Goal: Use online tool/utility: Utilize a website feature to perform a specific function

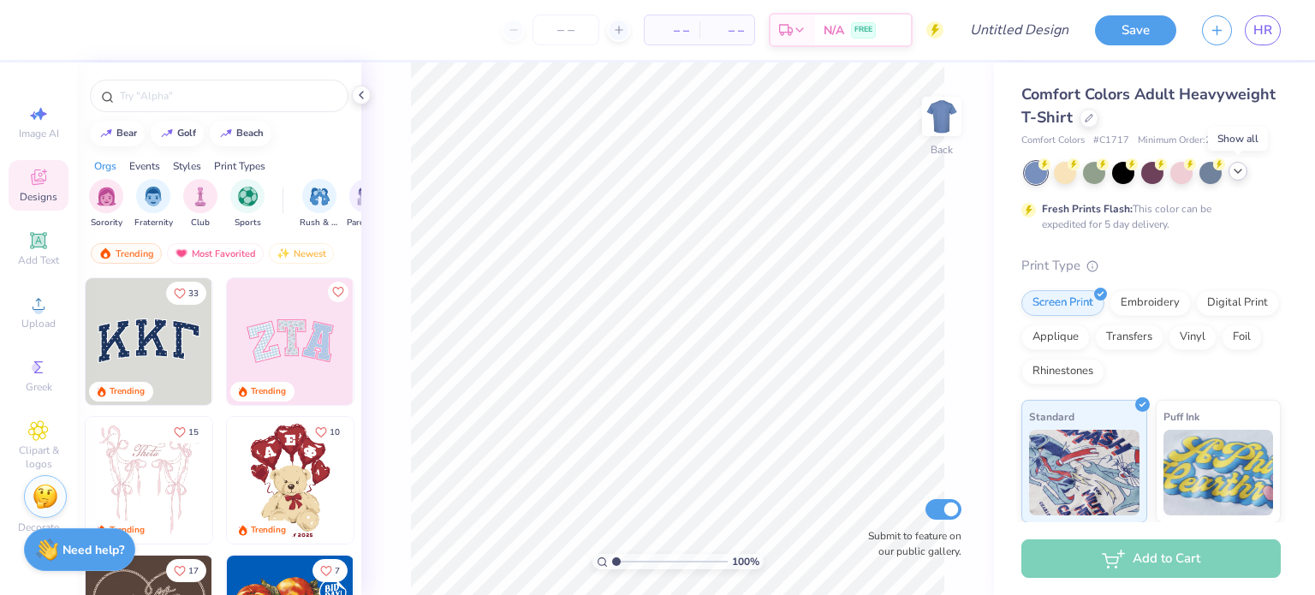
click at [1237, 171] on polyline at bounding box center [1237, 170] width 7 height 3
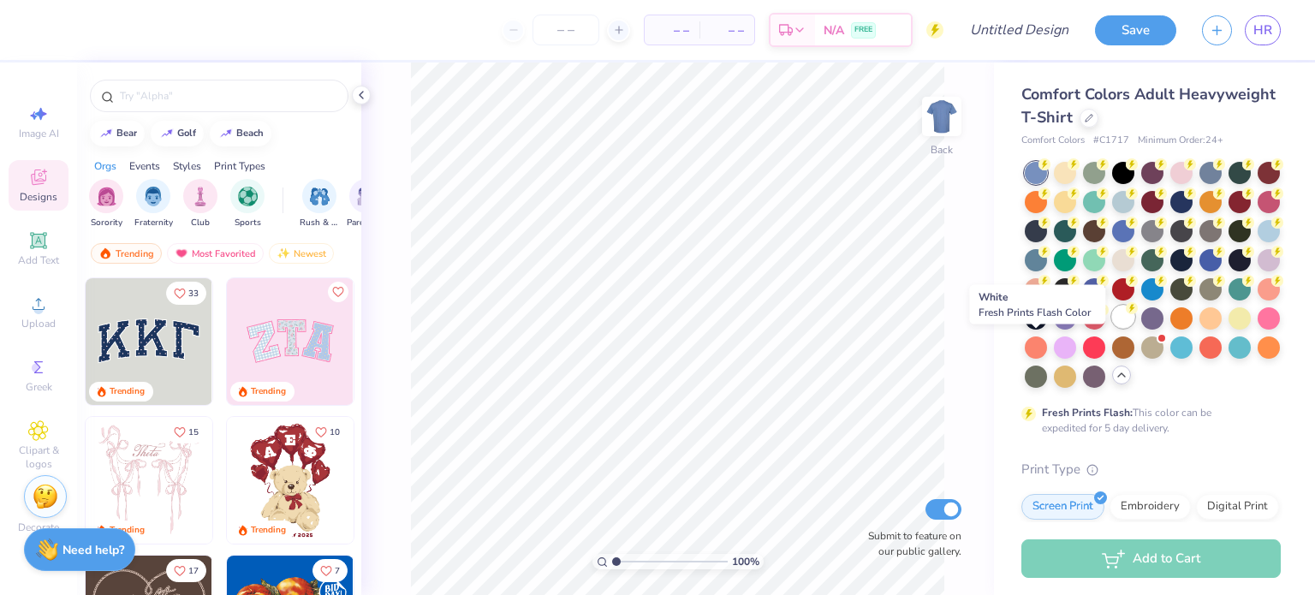
click at [1112, 328] on div at bounding box center [1123, 317] width 22 height 22
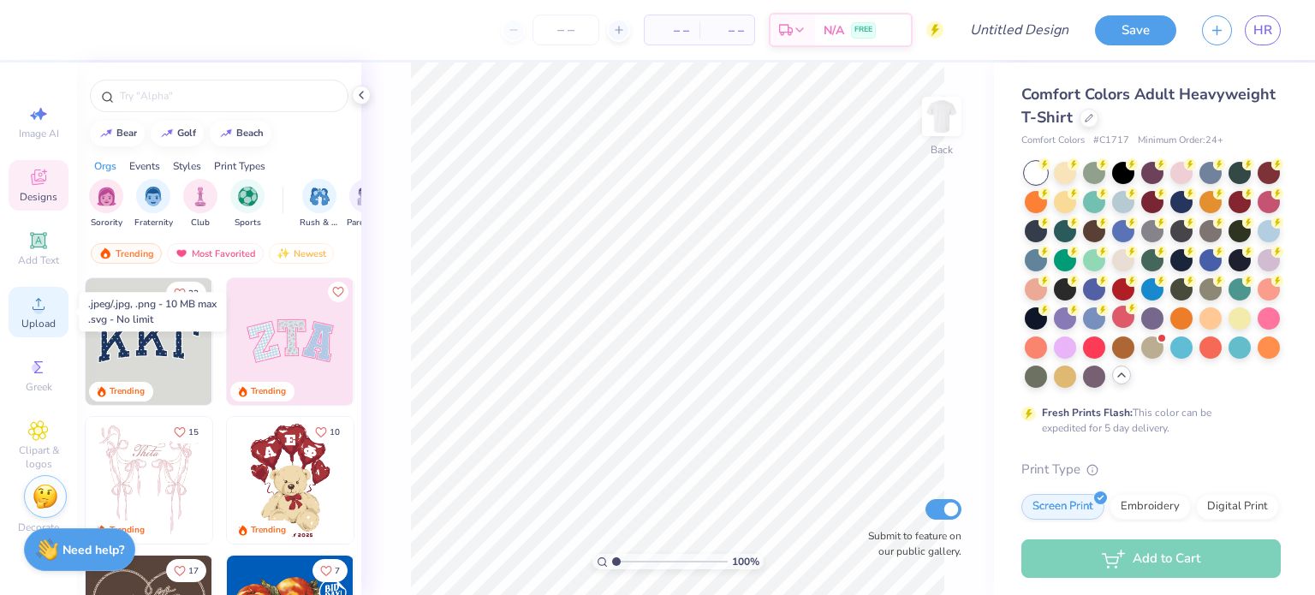
click at [42, 308] on circle at bounding box center [37, 309] width 9 height 9
click at [21, 306] on div "Upload" at bounding box center [39, 312] width 60 height 50
click at [42, 324] on span "Upload" at bounding box center [38, 324] width 34 height 14
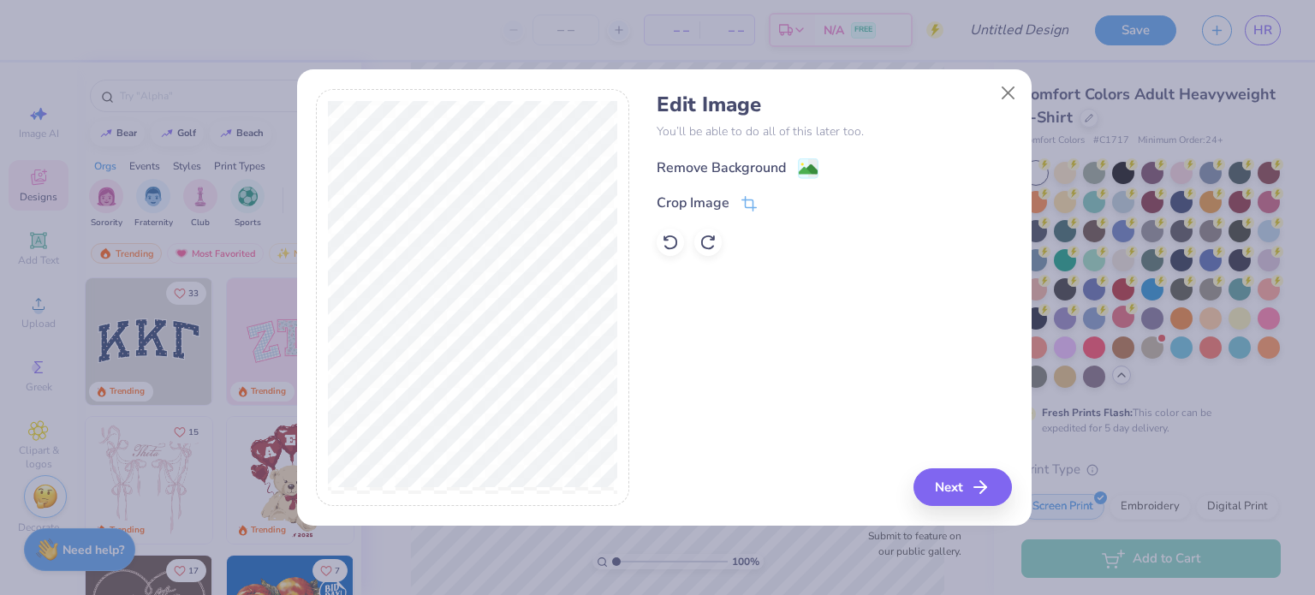
click at [777, 168] on div "Remove Background" at bounding box center [720, 167] width 129 height 21
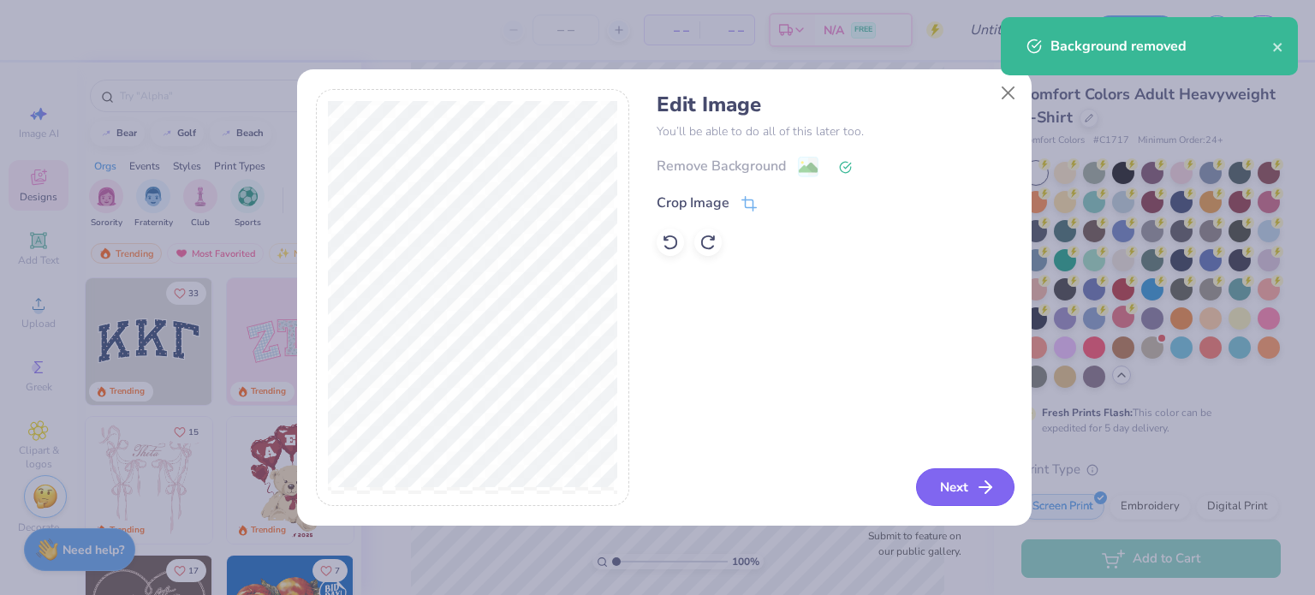
click at [995, 494] on icon "button" at bounding box center [985, 487] width 21 height 21
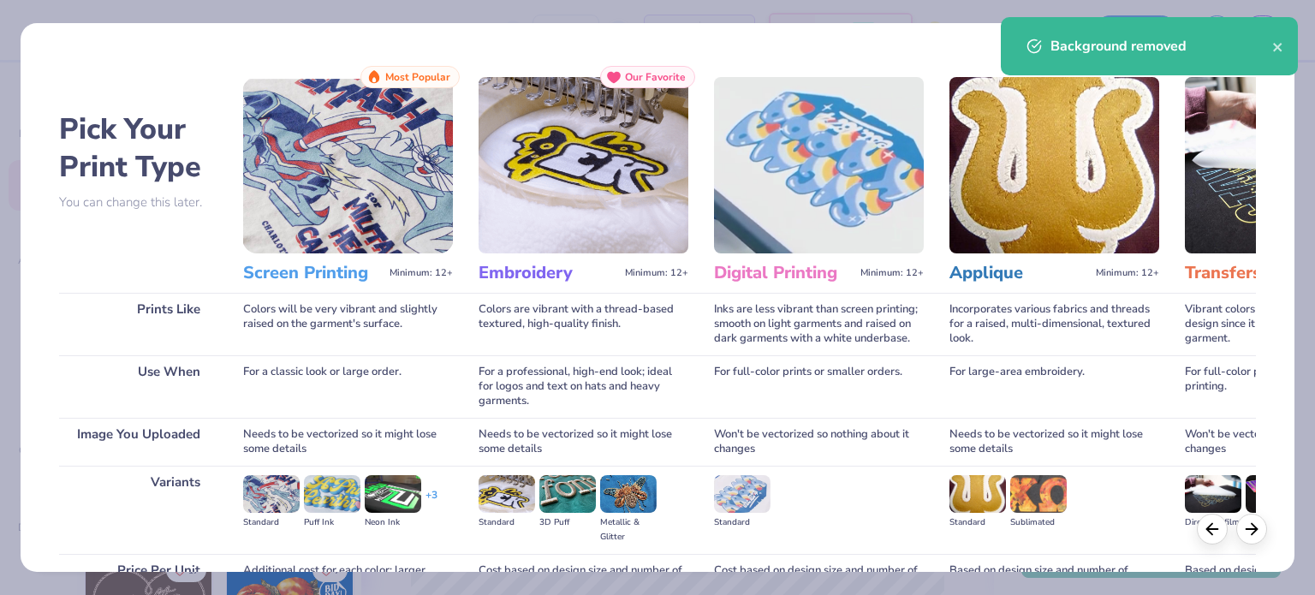
scroll to position [172, 0]
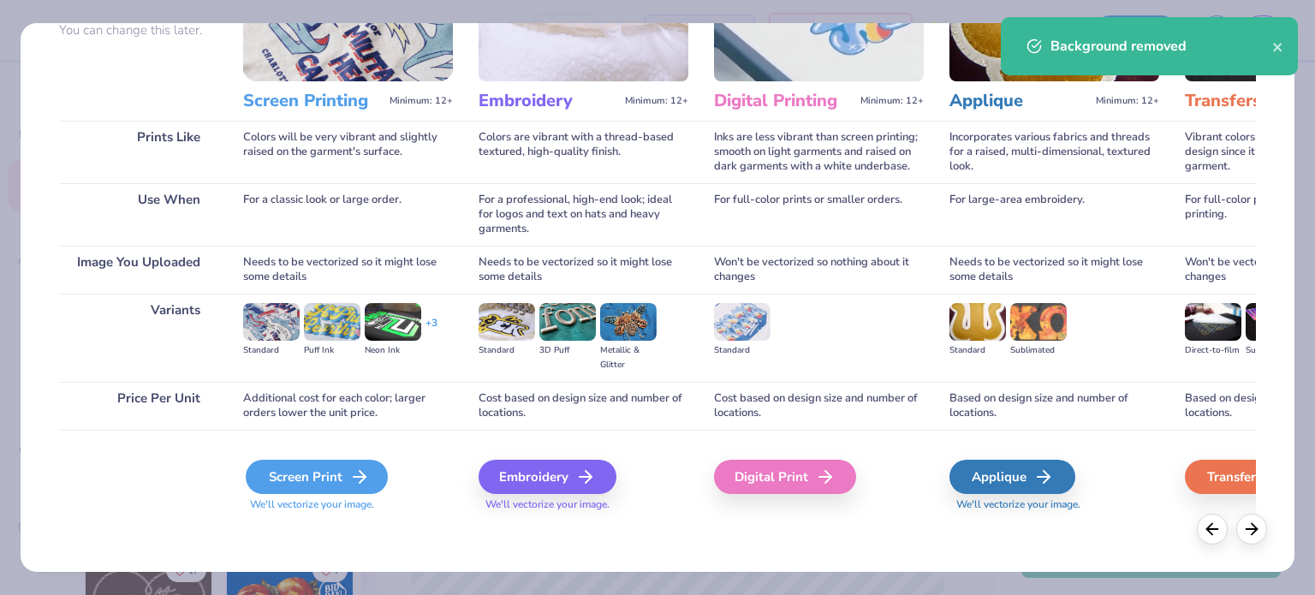
click at [333, 477] on div "Screen Print" at bounding box center [317, 477] width 142 height 34
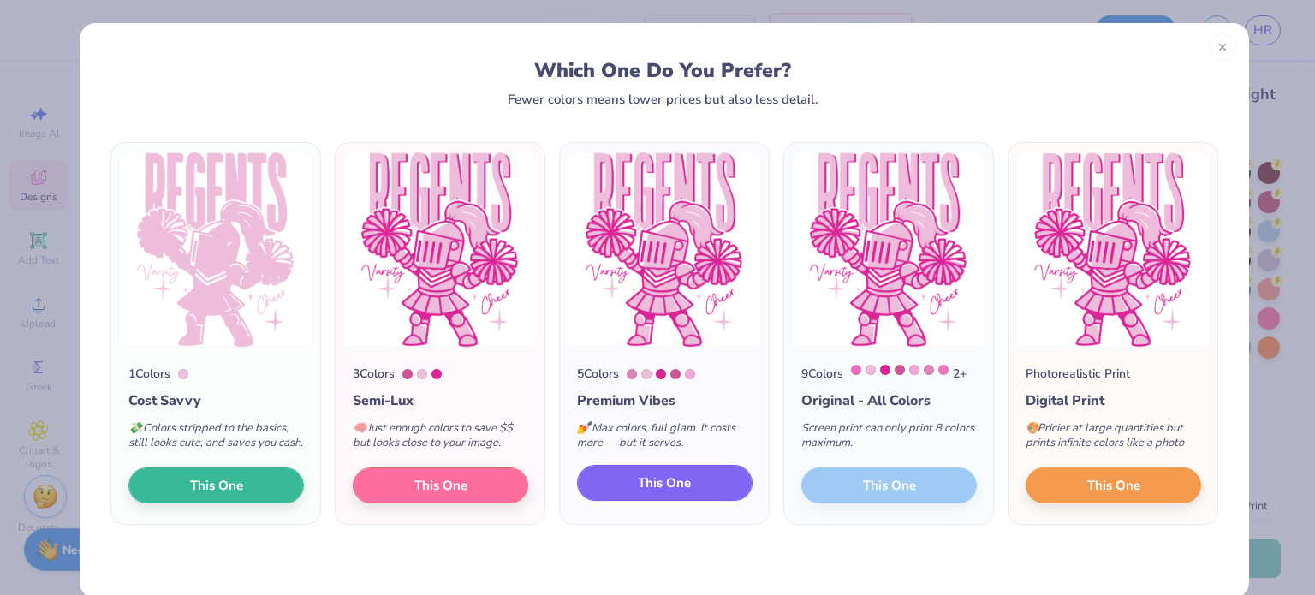
click at [716, 476] on button "This One" at bounding box center [664, 483] width 175 height 36
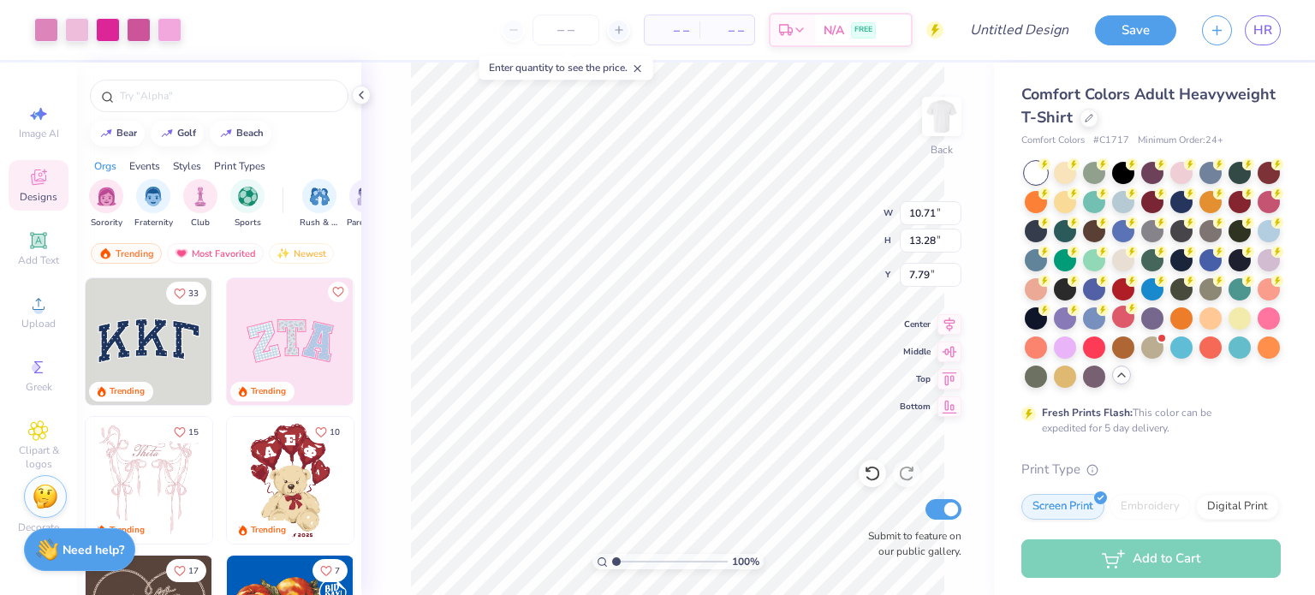
type input "10.71"
type input "13.28"
type input "3.00"
click at [1061, 16] on input "Design Title" at bounding box center [1040, 30] width 84 height 34
type input "H"
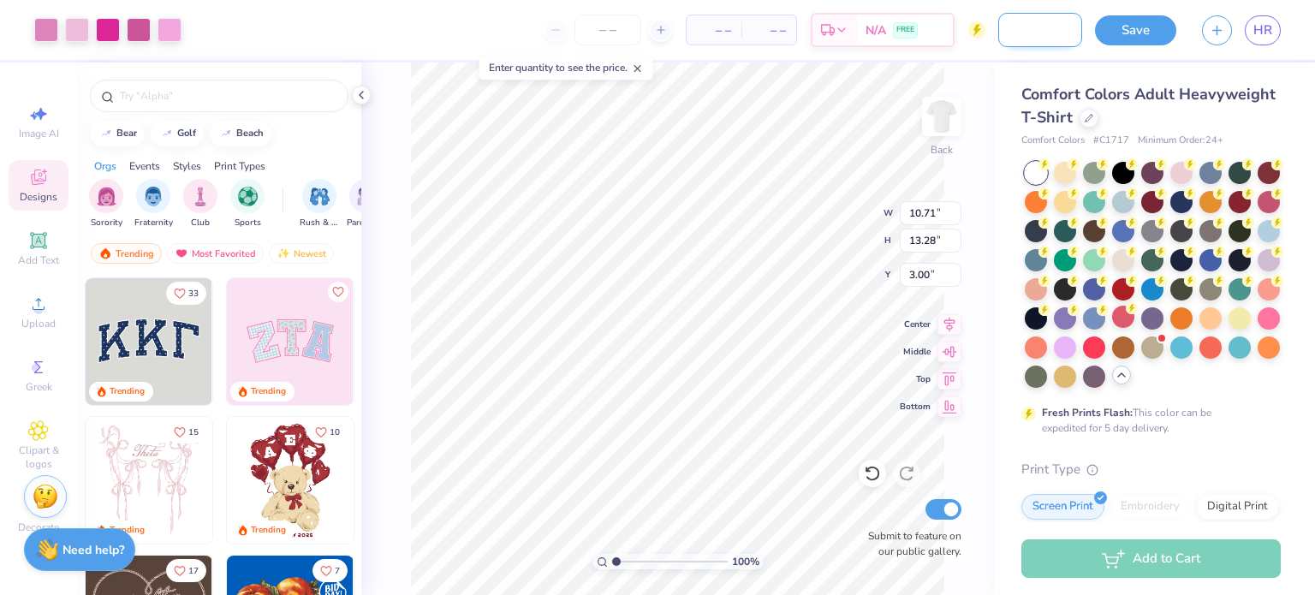
scroll to position [0, 64]
type input "Varsity Cheer Trail"
click at [1134, 24] on button "Save" at bounding box center [1135, 28] width 81 height 30
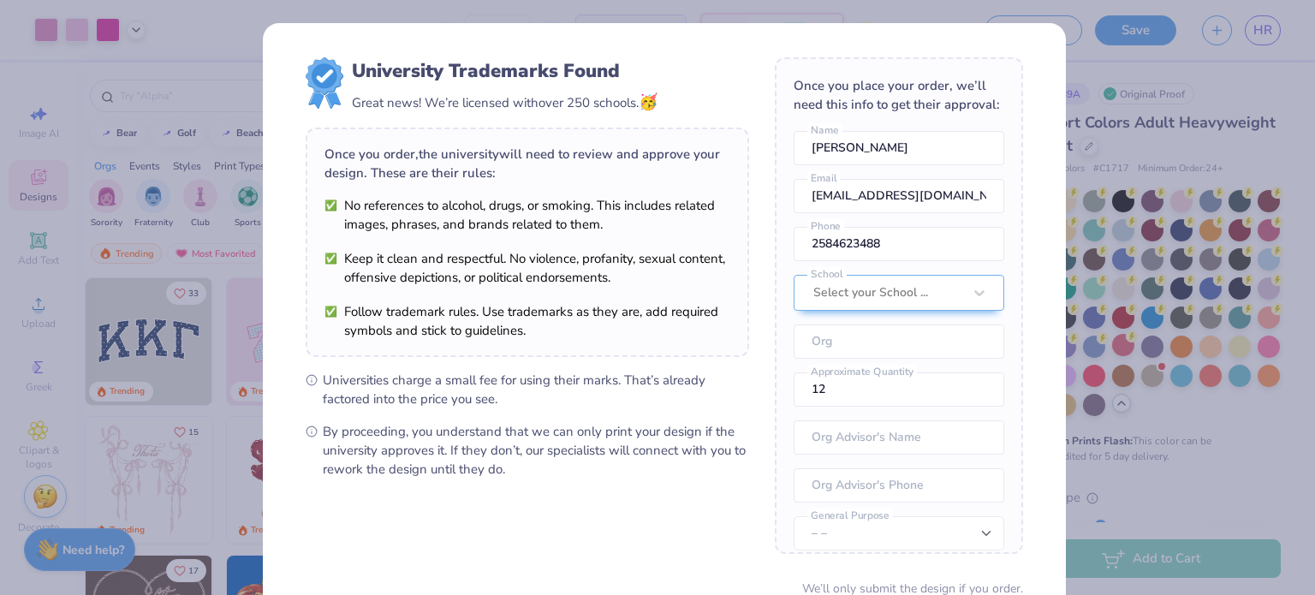
scroll to position [149, 0]
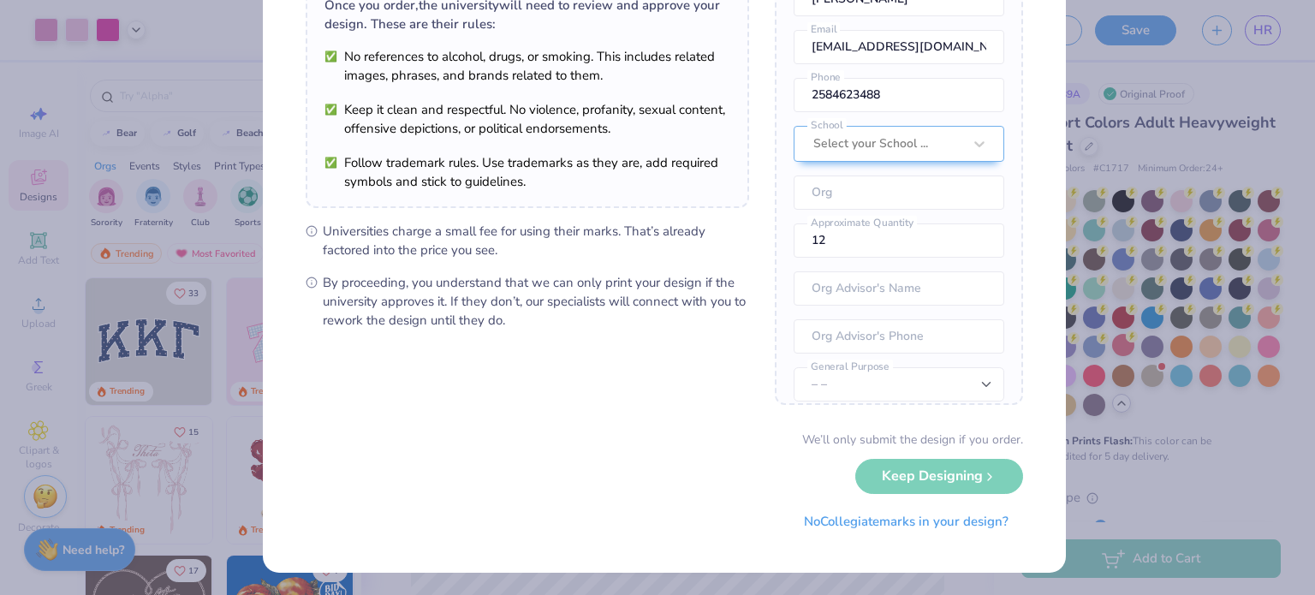
click at [1116, 211] on div "University Trademarks Found Great news! We’re licensed with over 250 schools. 🥳…" at bounding box center [657, 297] width 1315 height 595
